Goal: Task Accomplishment & Management: Manage account settings

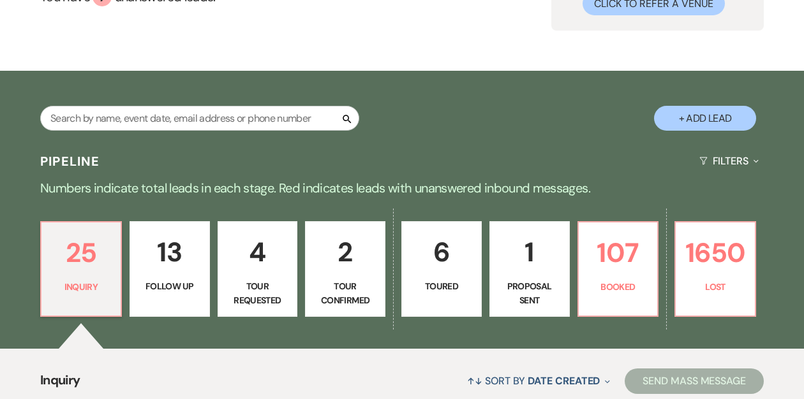
scroll to position [150, 0]
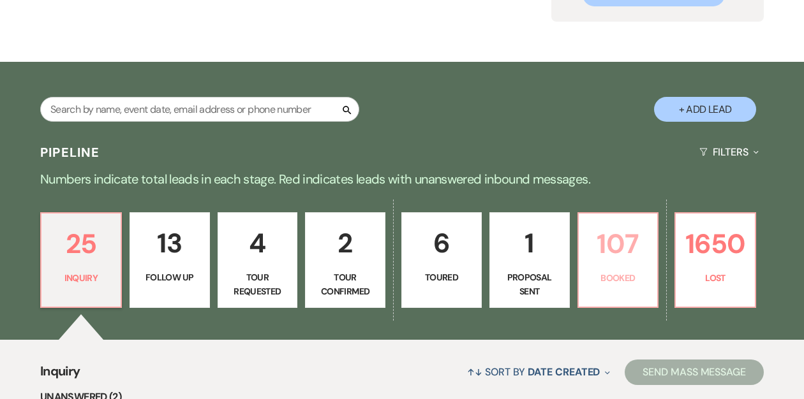
click at [609, 256] on p "107" at bounding box center [618, 244] width 64 height 43
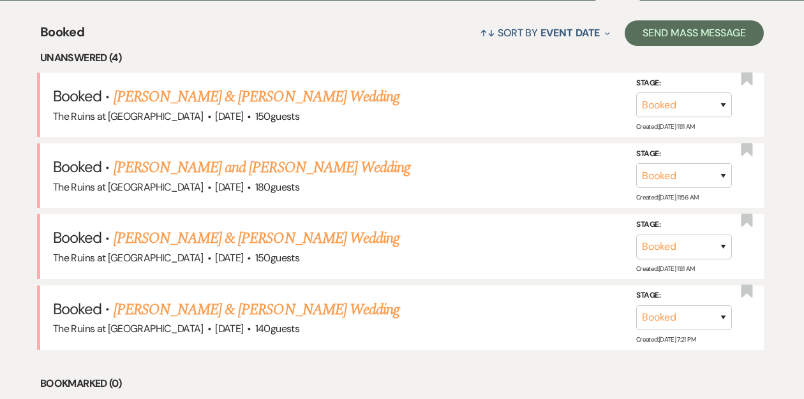
scroll to position [515, 0]
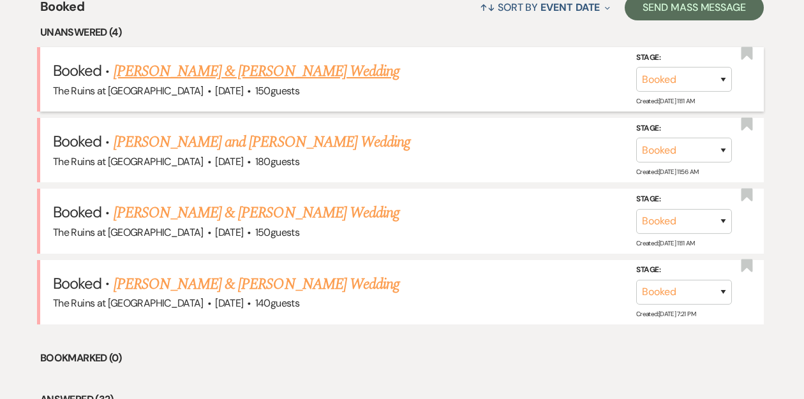
click at [190, 73] on link "[PERSON_NAME] & [PERSON_NAME] Wedding" at bounding box center [257, 71] width 286 height 23
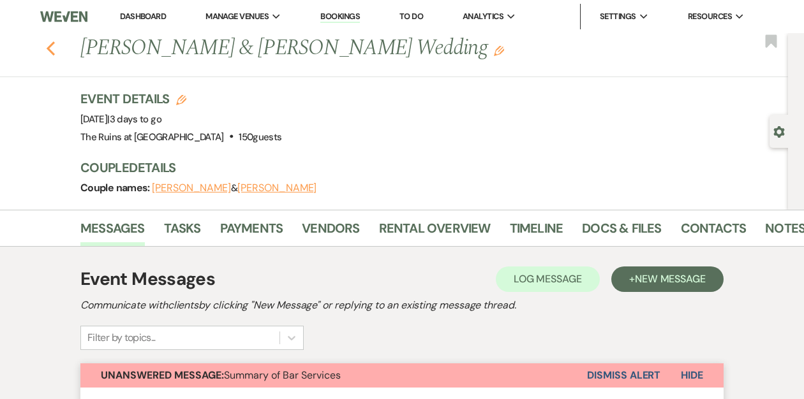
click at [49, 50] on use "button" at bounding box center [51, 48] width 8 height 14
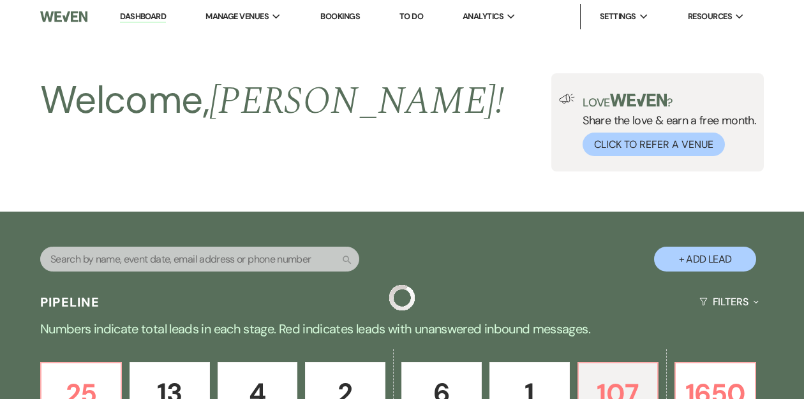
scroll to position [515, 0]
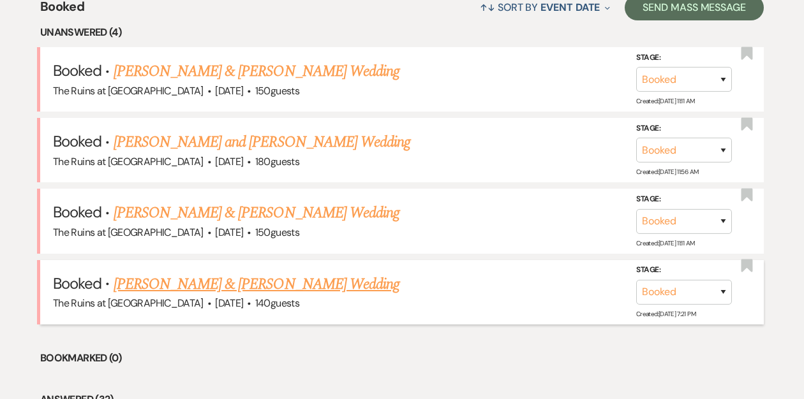
click at [161, 285] on link "[PERSON_NAME] & [PERSON_NAME] Wedding" at bounding box center [257, 284] width 286 height 23
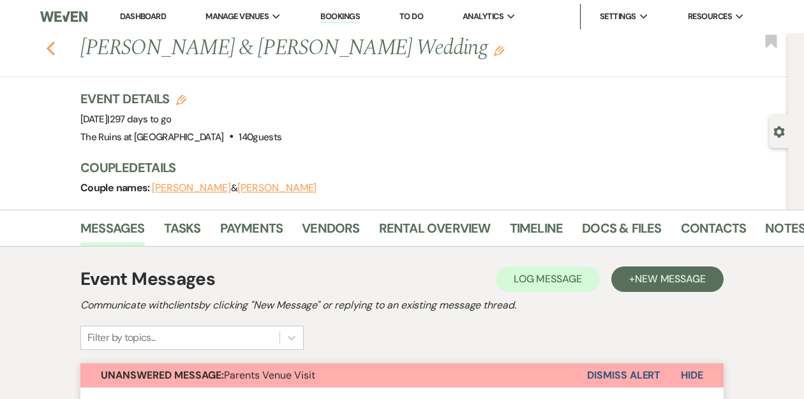
click at [52, 48] on icon "Previous" at bounding box center [51, 48] width 10 height 15
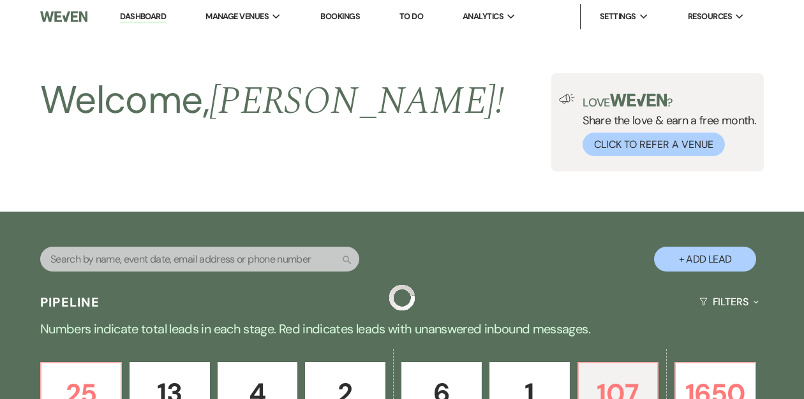
scroll to position [515, 0]
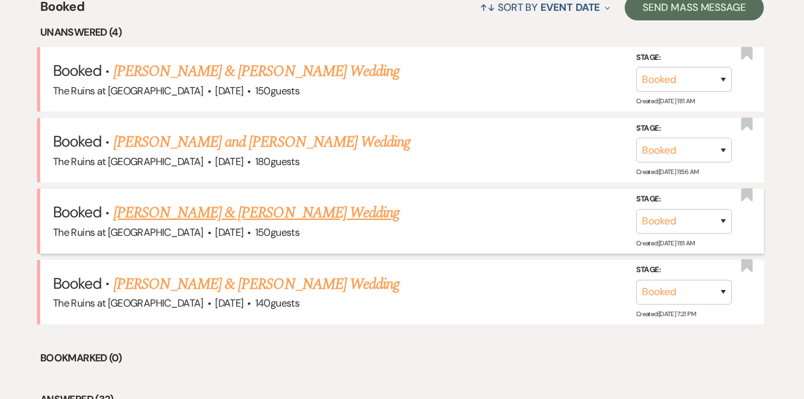
click at [188, 213] on link "[PERSON_NAME] & [PERSON_NAME] Wedding" at bounding box center [257, 213] width 286 height 23
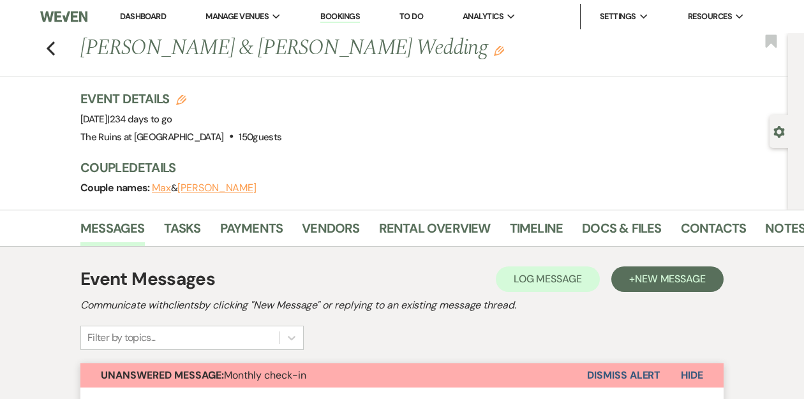
click at [609, 374] on button "Dismiss Alert" at bounding box center [623, 376] width 73 height 24
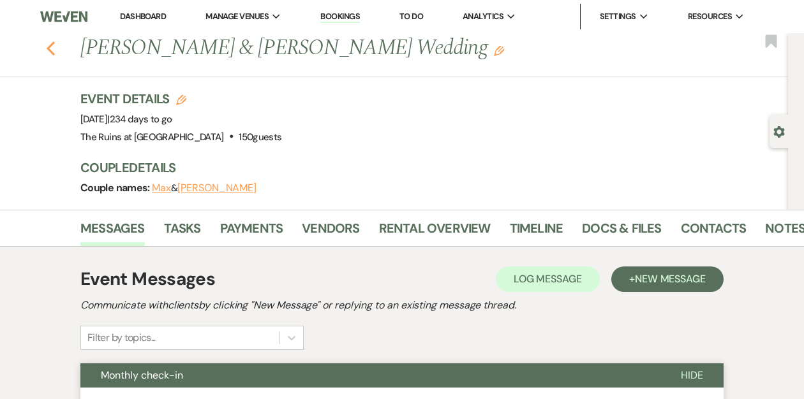
click at [52, 51] on icon "Previous" at bounding box center [51, 48] width 10 height 15
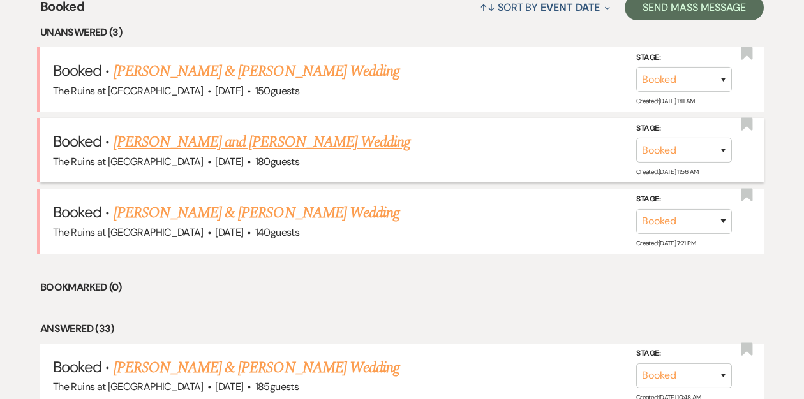
click at [192, 144] on link "[PERSON_NAME] and [PERSON_NAME] Wedding" at bounding box center [262, 142] width 297 height 23
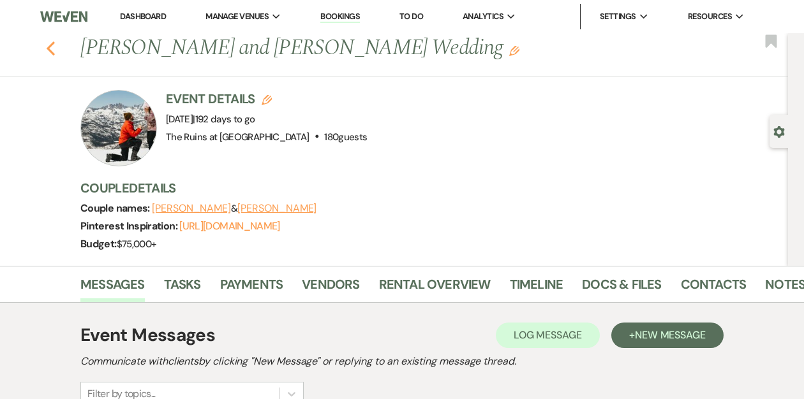
click at [51, 52] on use "button" at bounding box center [51, 48] width 8 height 14
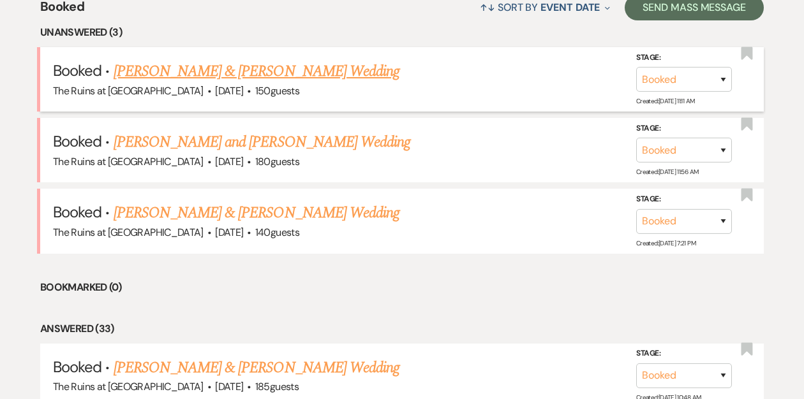
scroll to position [509, 0]
